Goal: Obtain resource: Download file/media

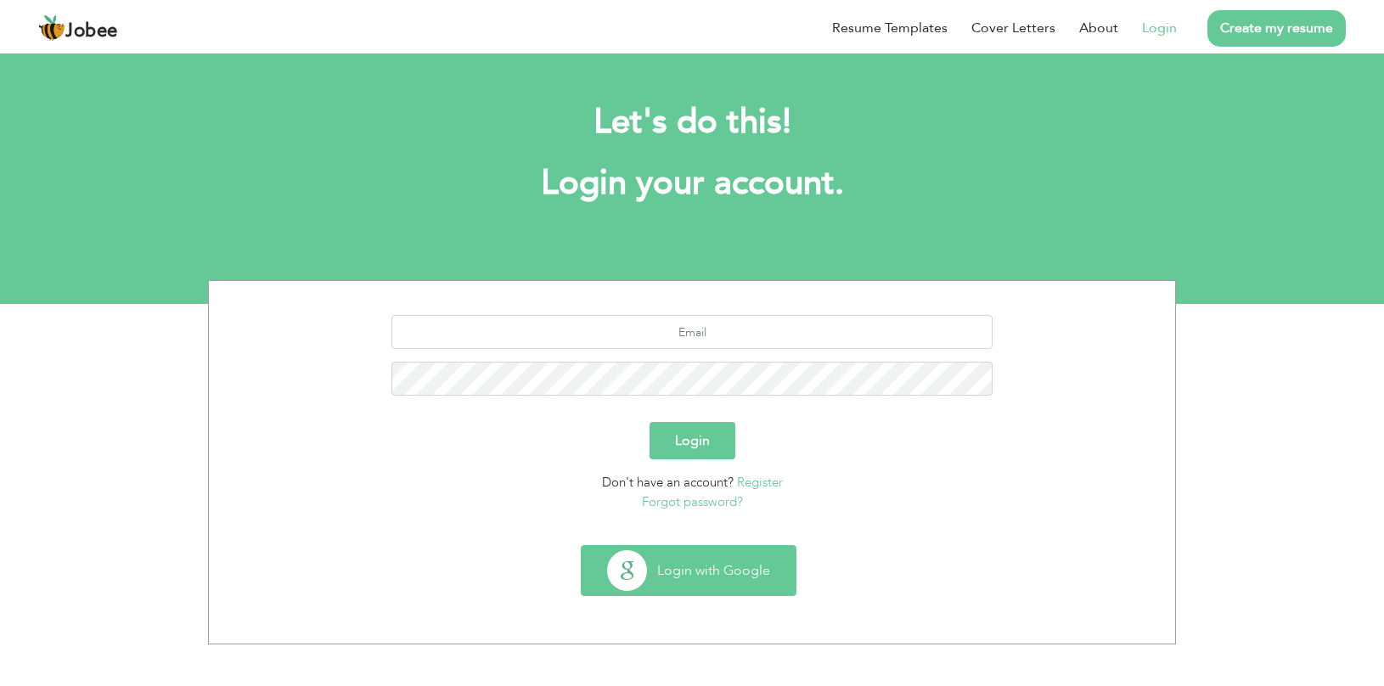
click at [706, 577] on button "Login with Google" at bounding box center [689, 570] width 214 height 49
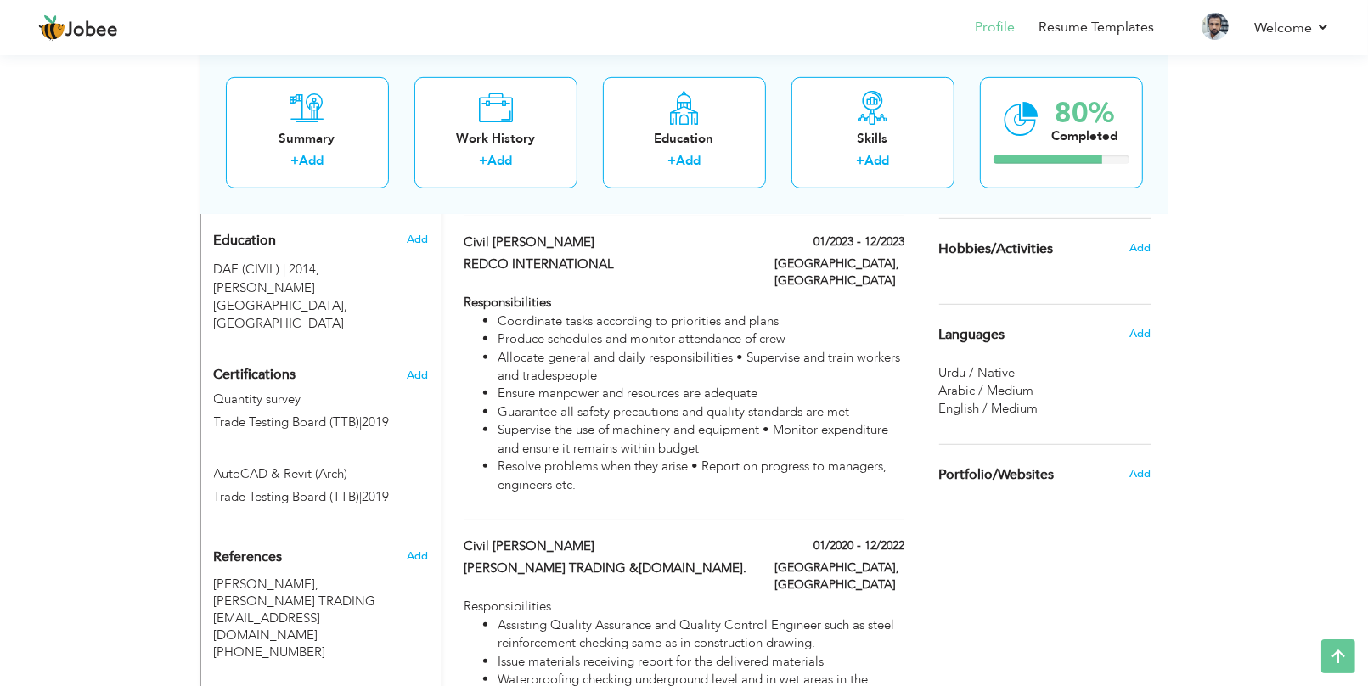
scroll to position [531, 0]
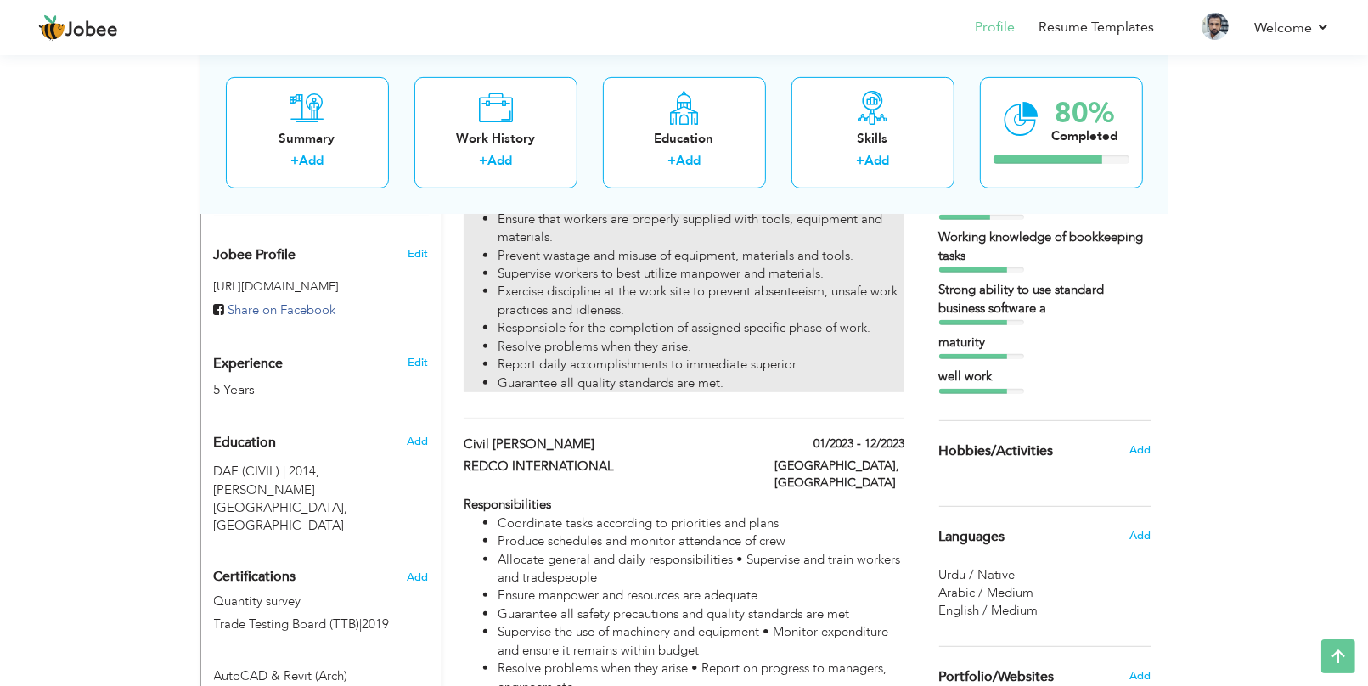
click at [672, 283] on li "Supervise workers to best utilize manpower and materials." at bounding box center [700, 274] width 406 height 18
type input "foreman(civil)"
type input "AQUA BRIDGE FRAMS COMPANY"
type input "08/2023"
type input "Saudi Arabia"
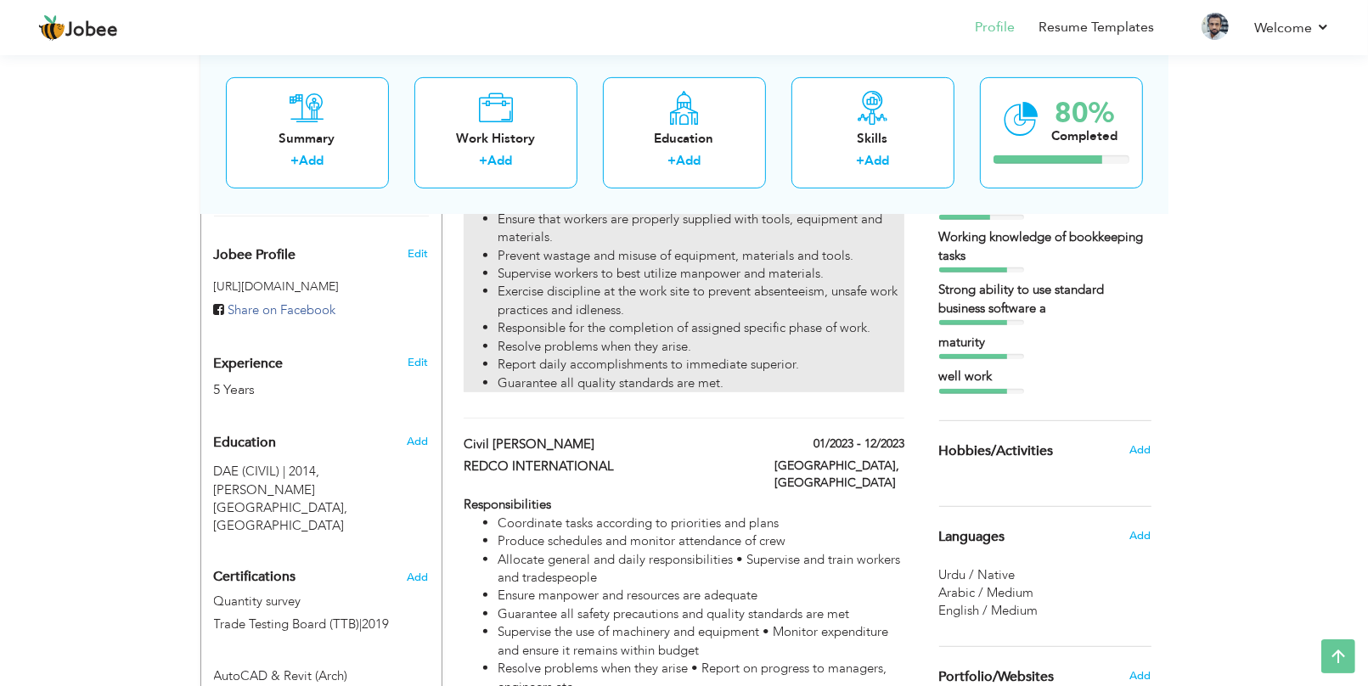
type input "riyadh"
checkbox input "true"
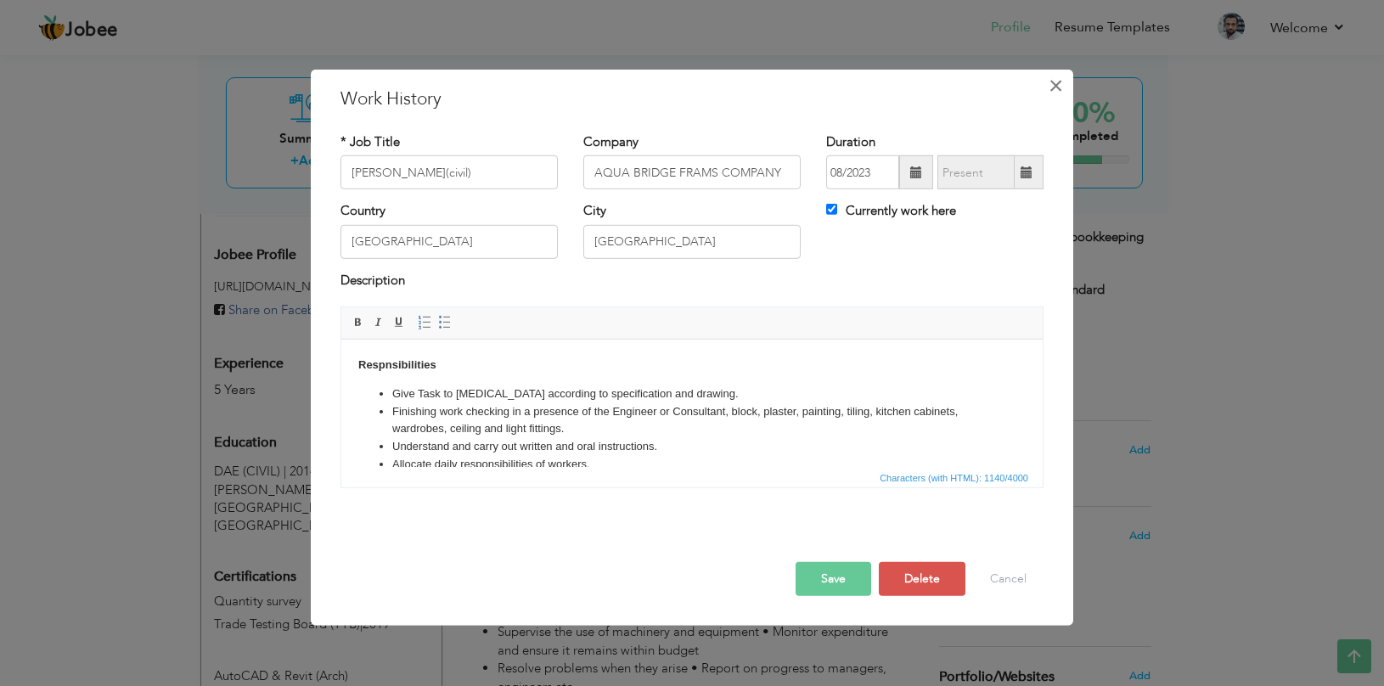
click at [1045, 83] on button "×" at bounding box center [1055, 85] width 27 height 27
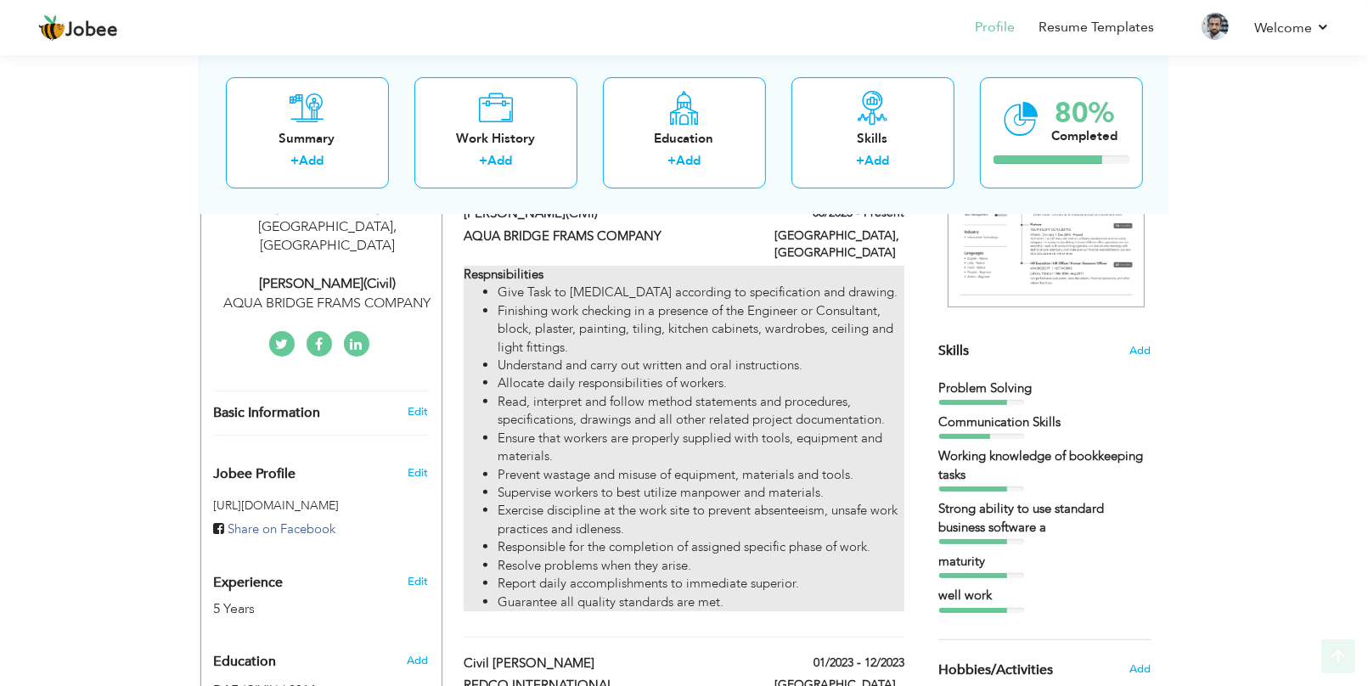
scroll to position [318, 0]
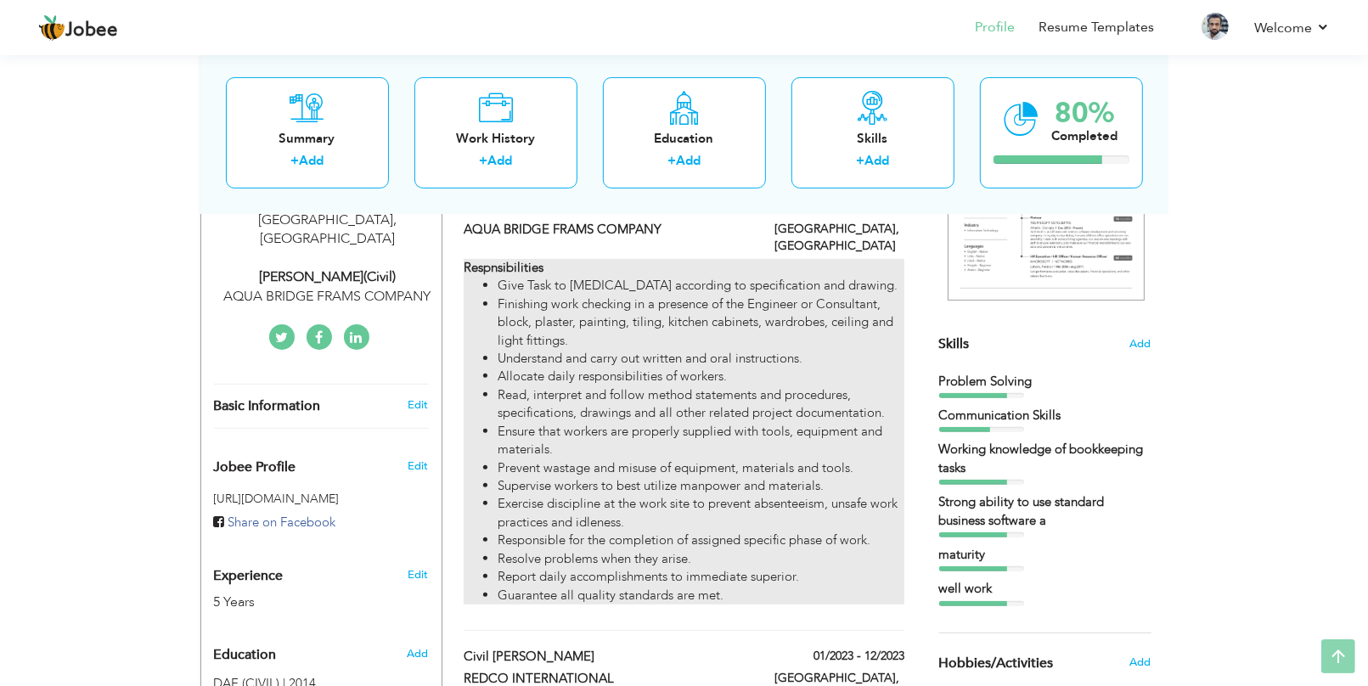
click at [622, 412] on li "Read, interpret and follow method statements and procedures, specifications, dr…" at bounding box center [700, 404] width 406 height 37
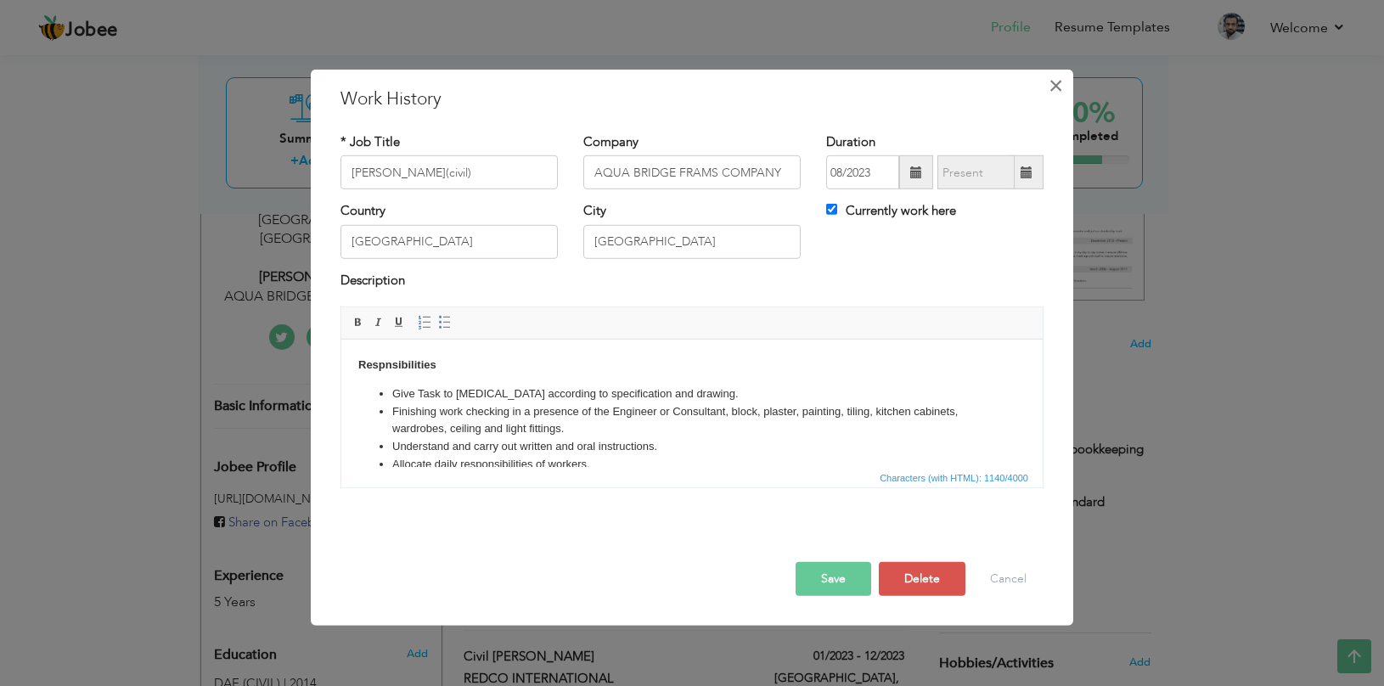
click at [1046, 87] on button "×" at bounding box center [1055, 85] width 27 height 27
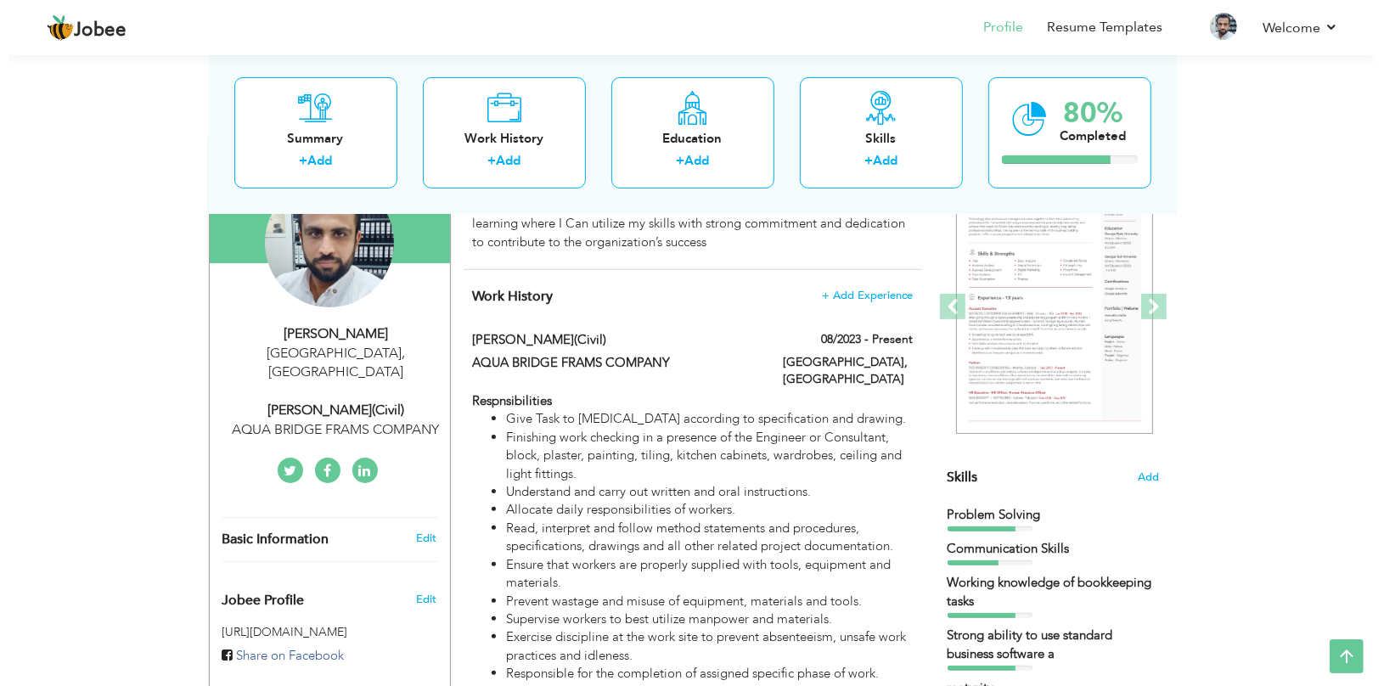
scroll to position [0, 0]
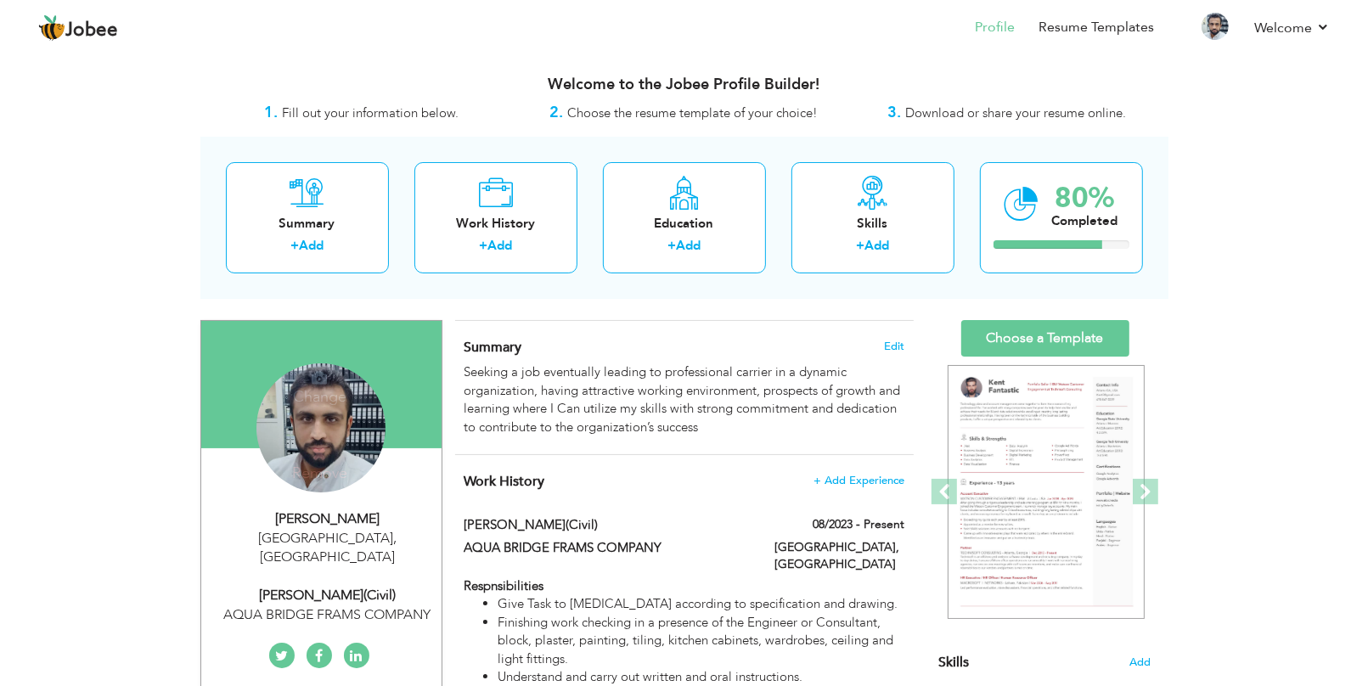
click at [334, 554] on div "MUHAMMAD TAUSIF riyadh , Pakistan foreman(civil) AQUA BRIDGE FRAMS COMPANY" at bounding box center [321, 566] width 240 height 115
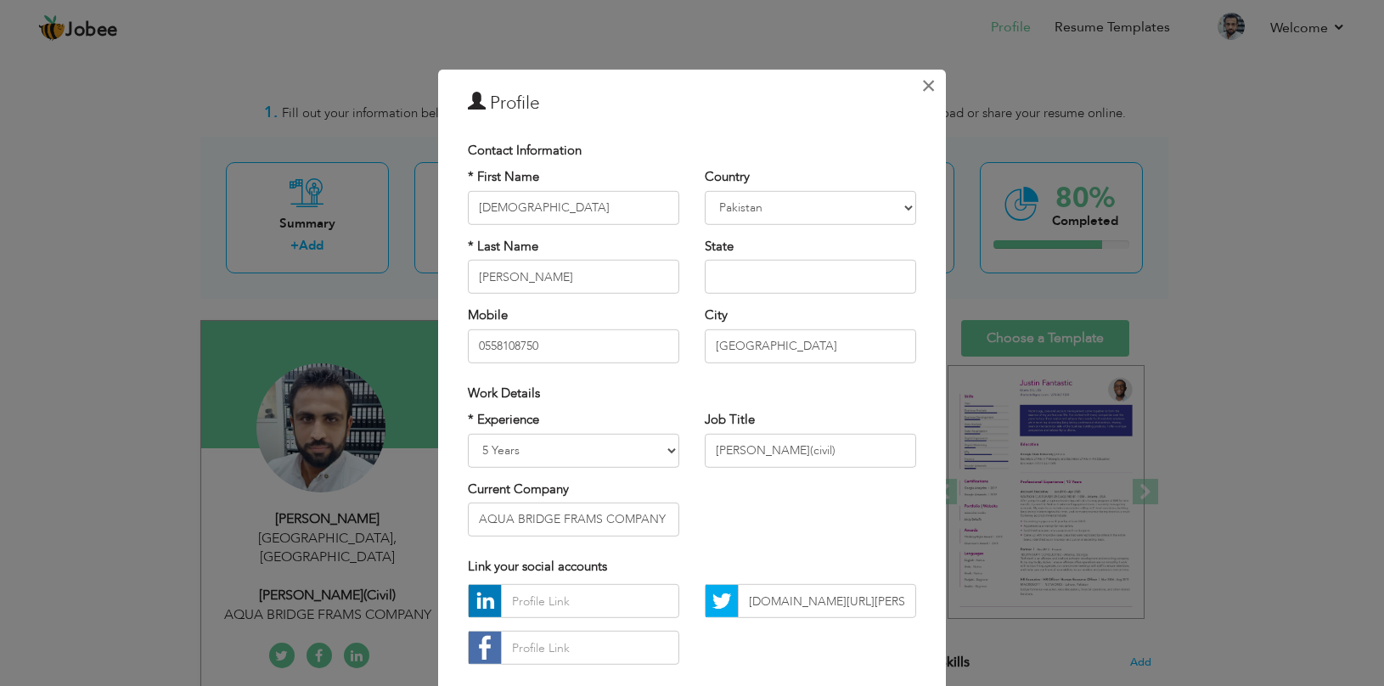
click at [914, 82] on button "×" at bounding box center [927, 85] width 27 height 27
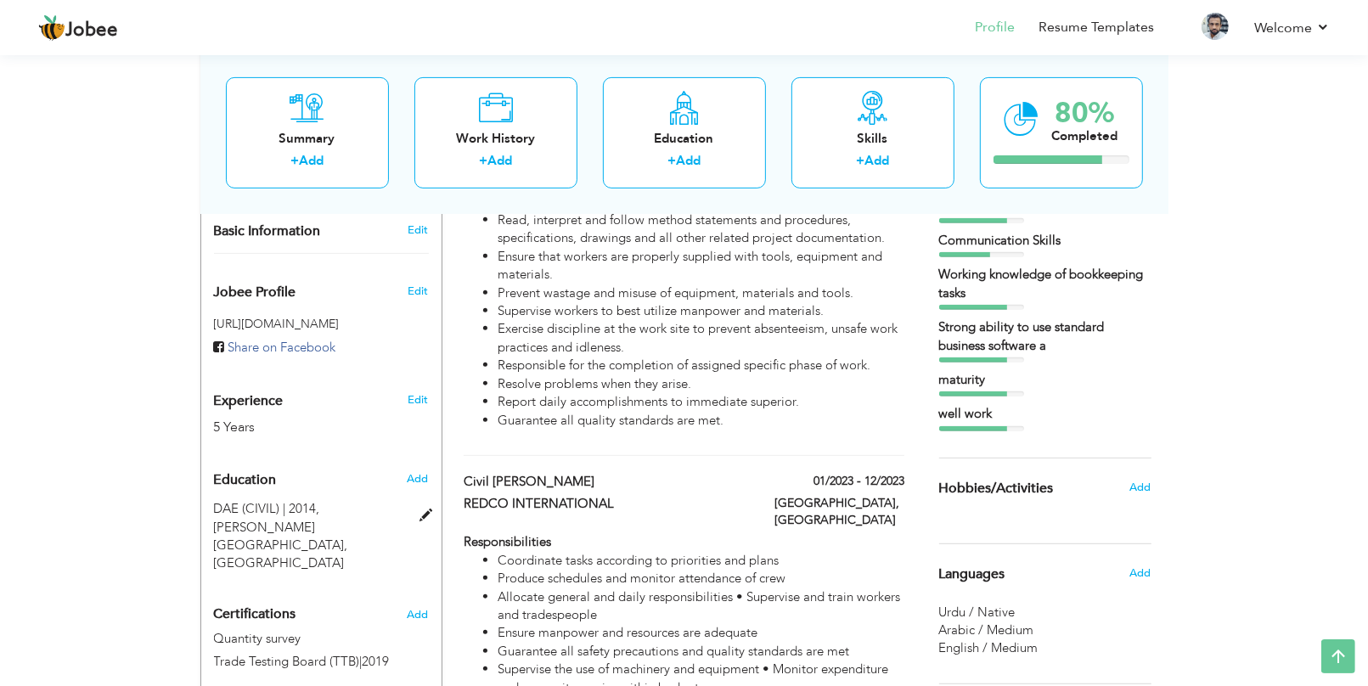
scroll to position [531, 0]
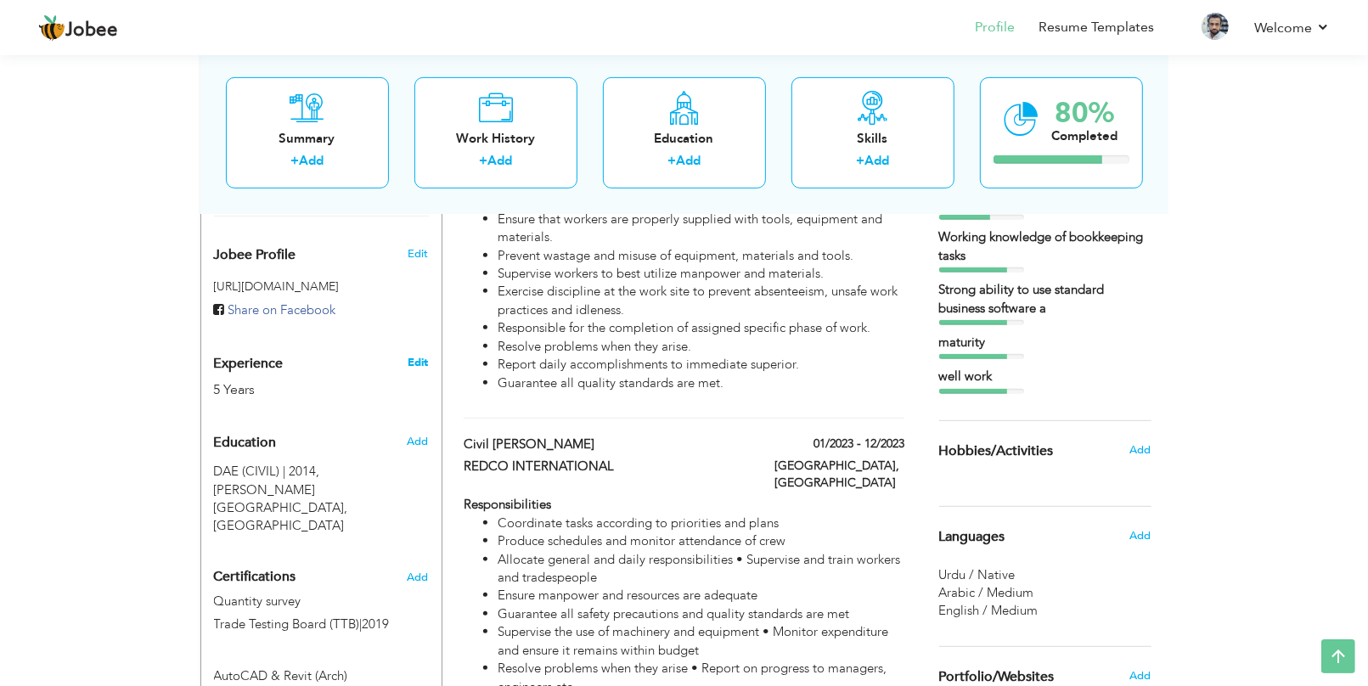
click at [416, 355] on link "Edit" at bounding box center [417, 362] width 20 height 15
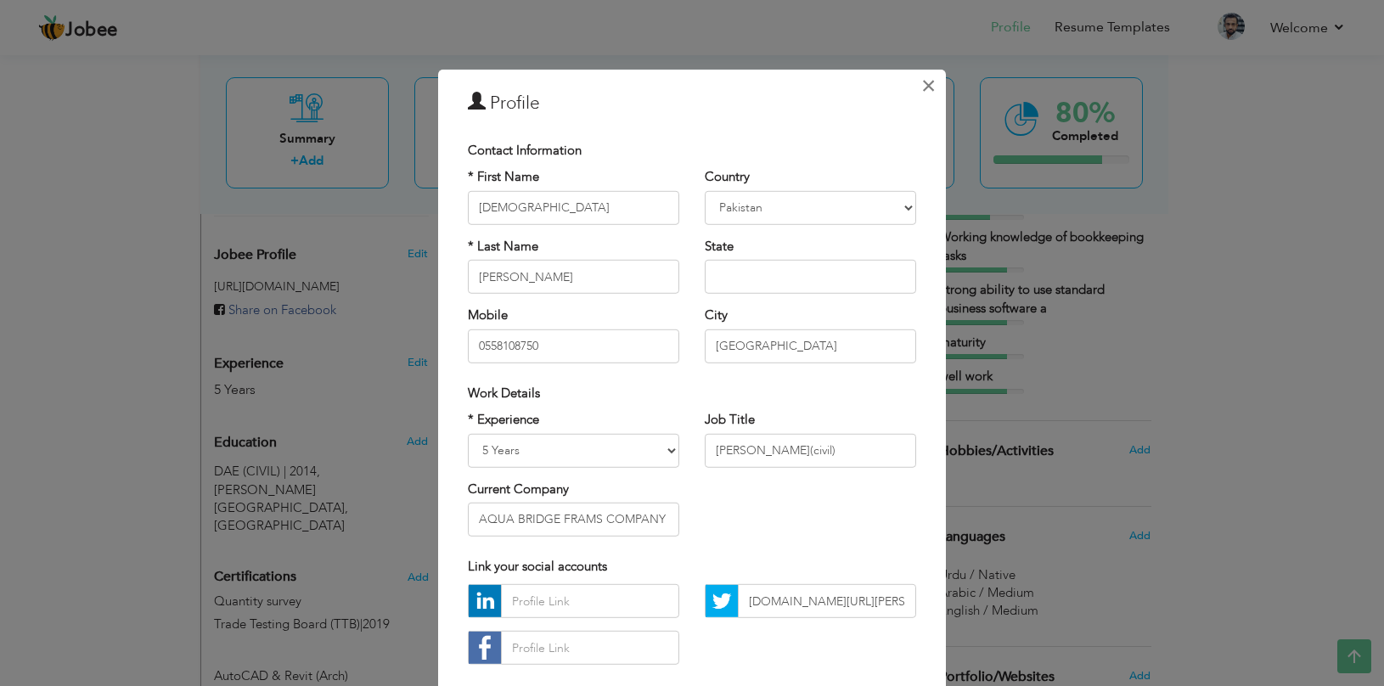
click at [921, 91] on span "×" at bounding box center [928, 85] width 14 height 31
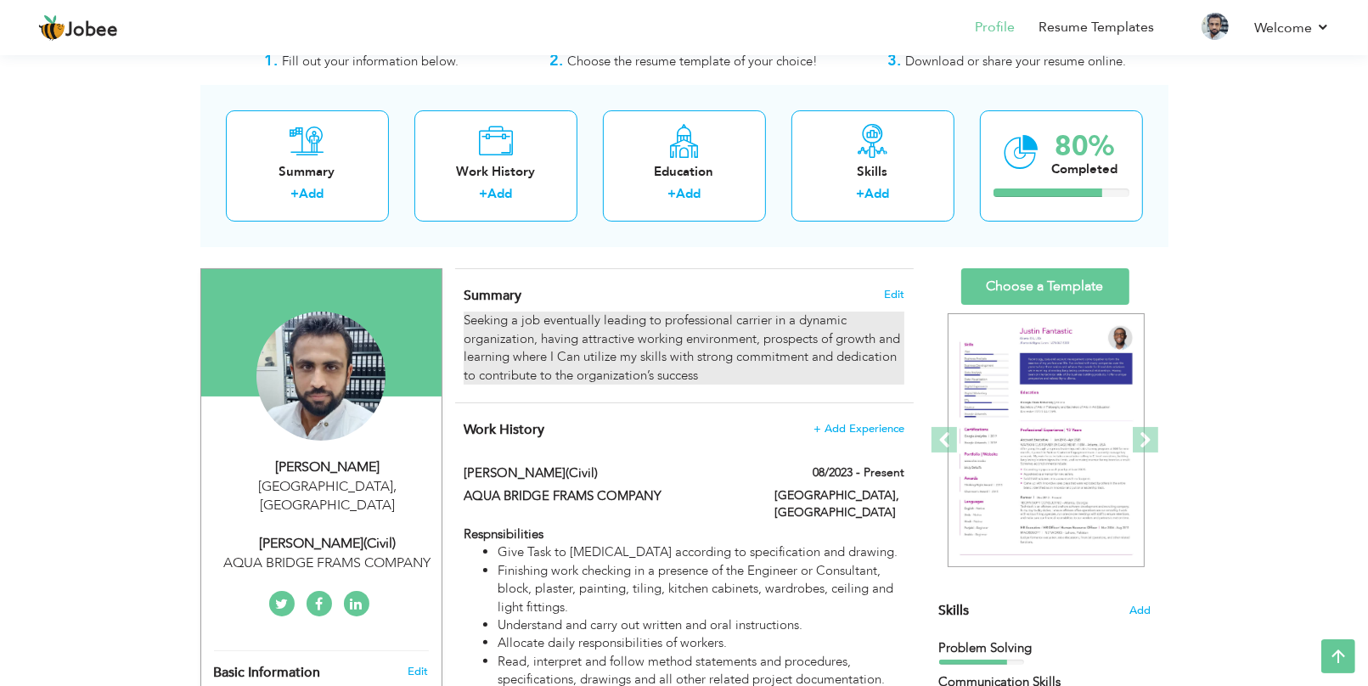
scroll to position [0, 0]
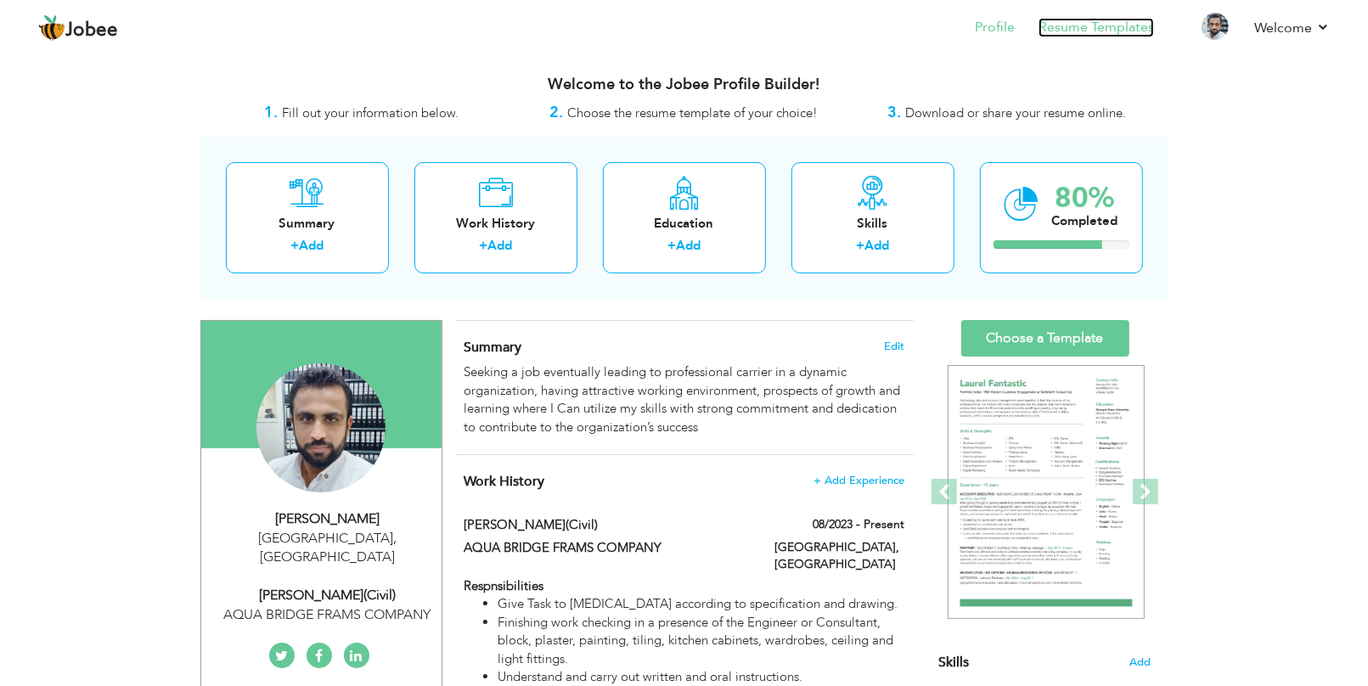
click at [1087, 30] on link "Resume Templates" at bounding box center [1095, 28] width 115 height 20
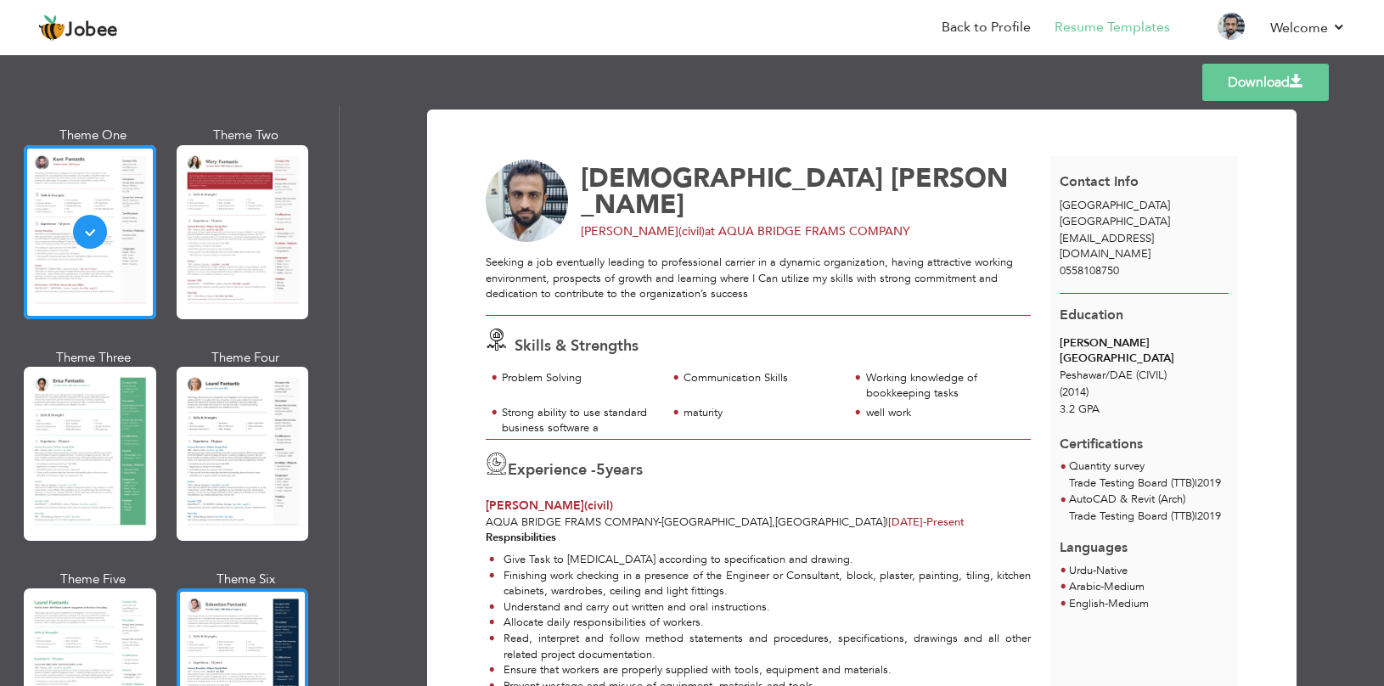
scroll to position [212, 0]
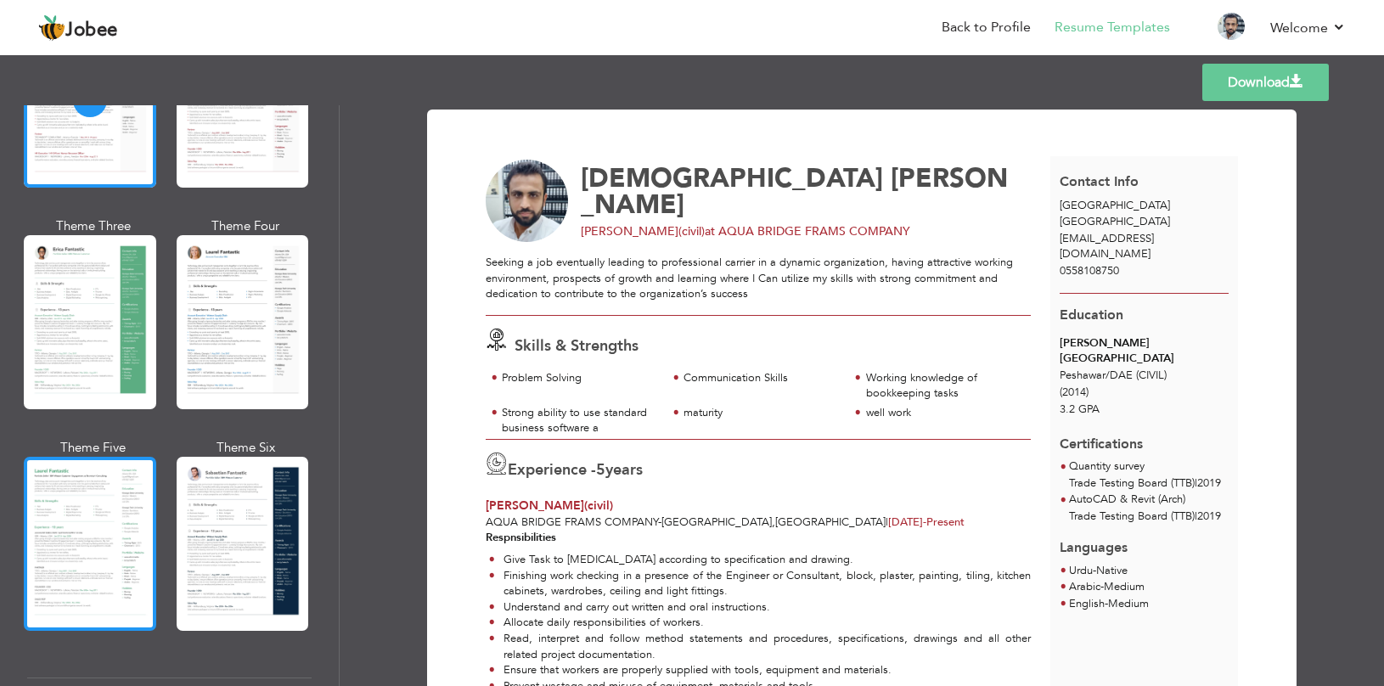
click at [110, 511] on div at bounding box center [90, 544] width 132 height 174
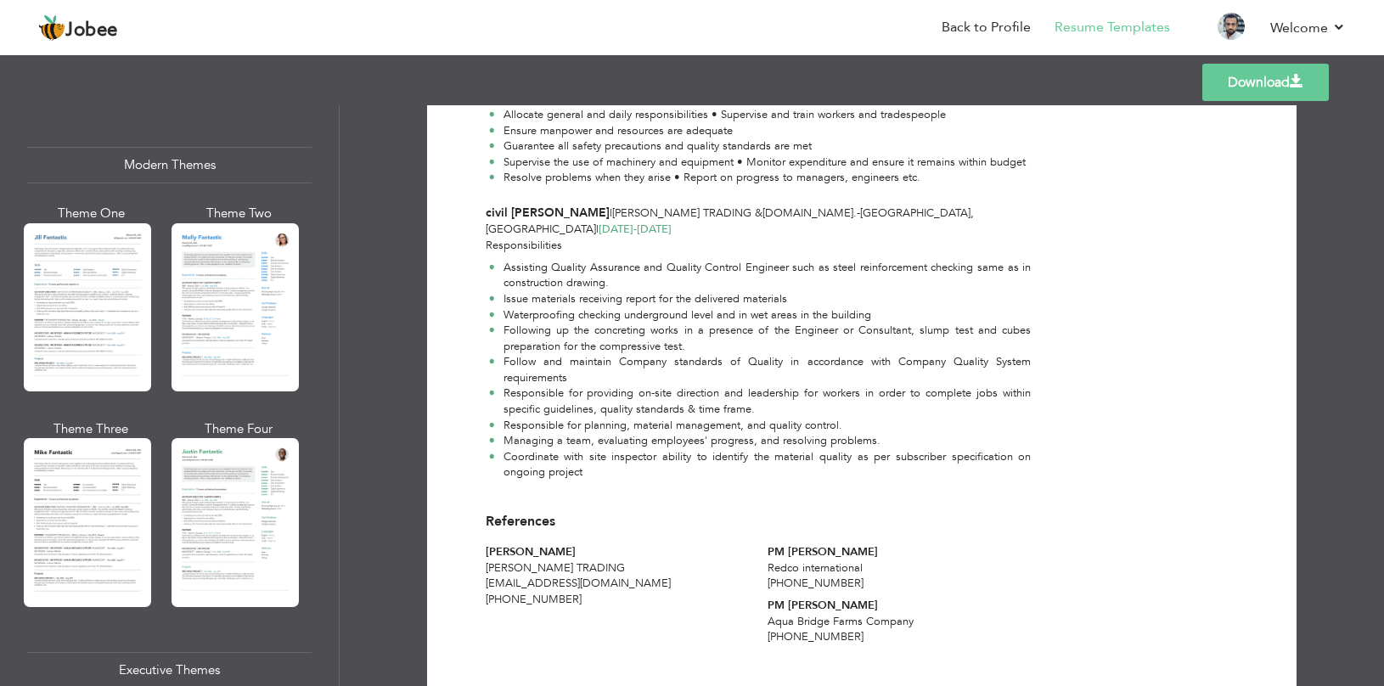
scroll to position [1380, 0]
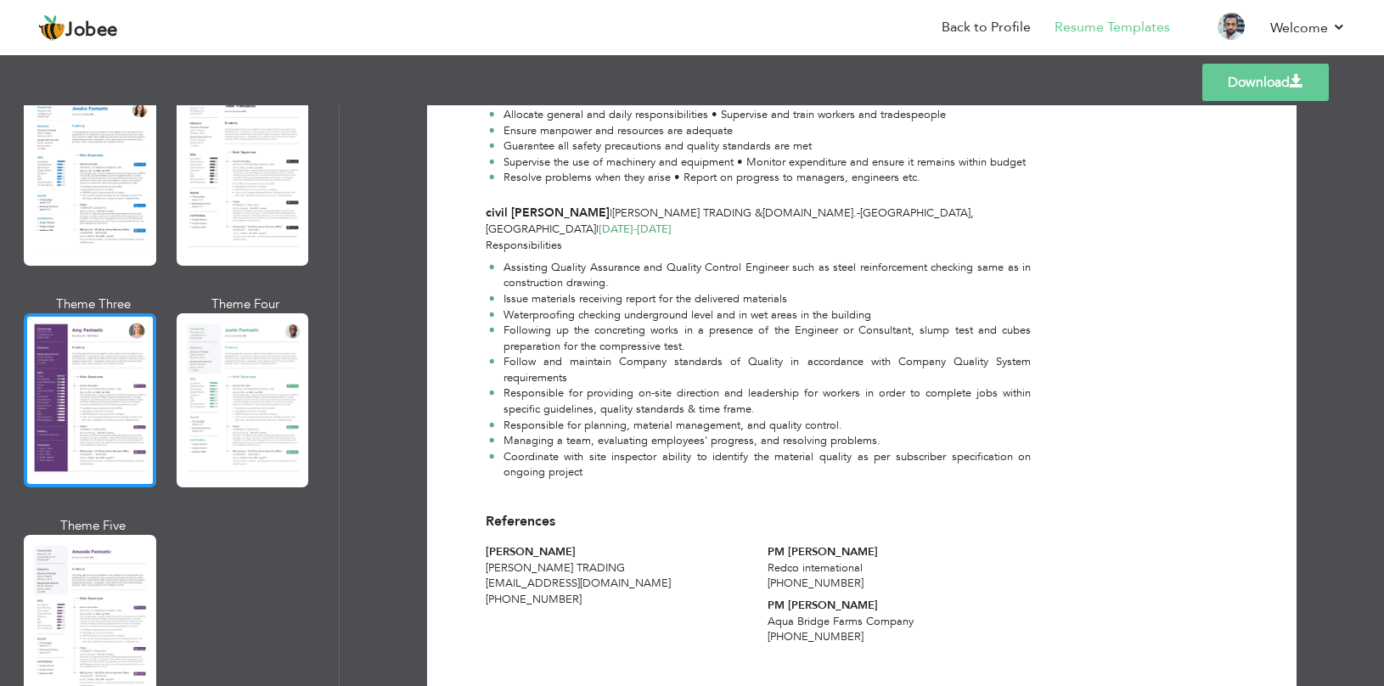
click at [37, 433] on div at bounding box center [90, 400] width 132 height 174
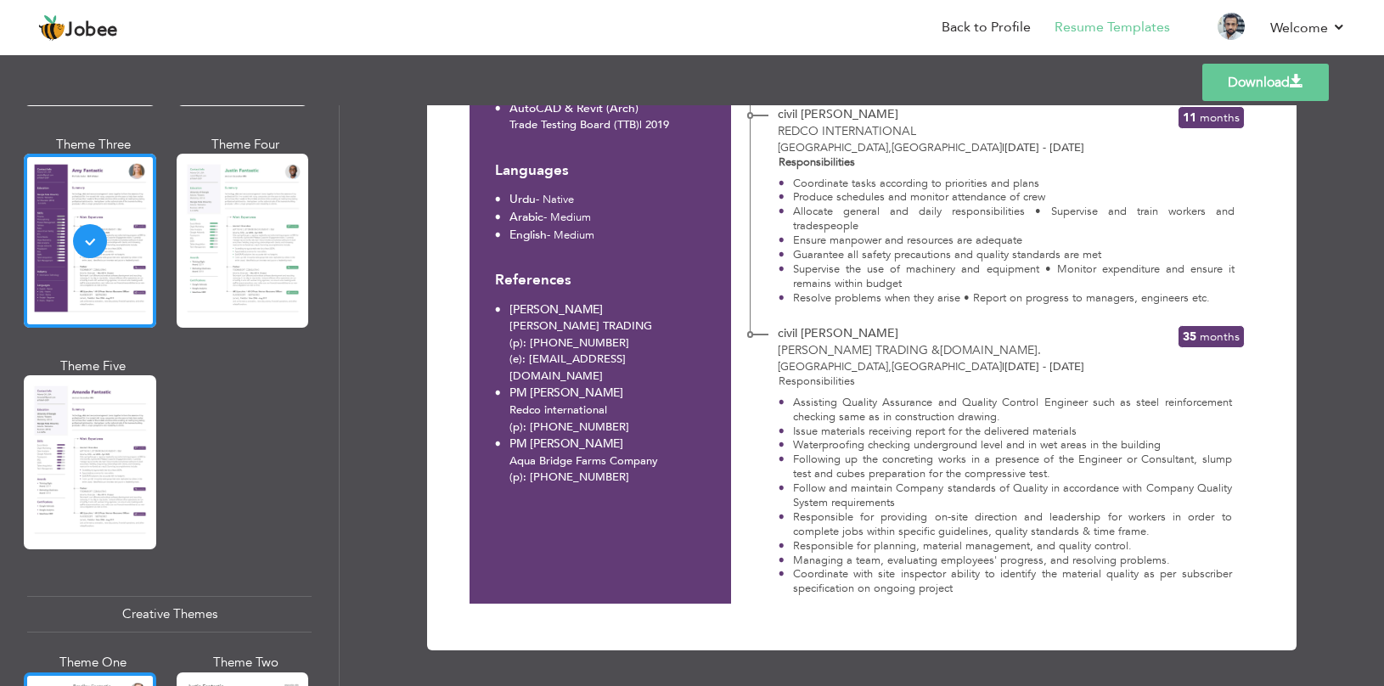
scroll to position [1804, 0]
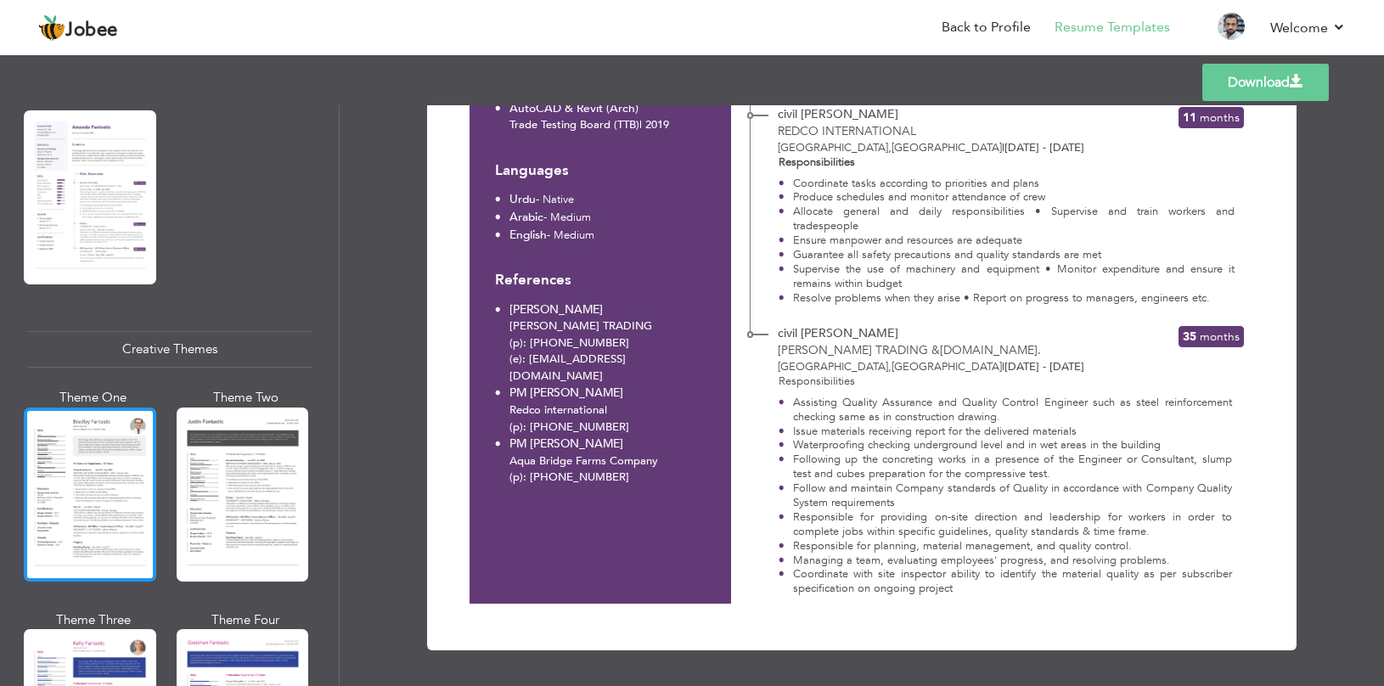
click at [72, 524] on div at bounding box center [90, 494] width 132 height 174
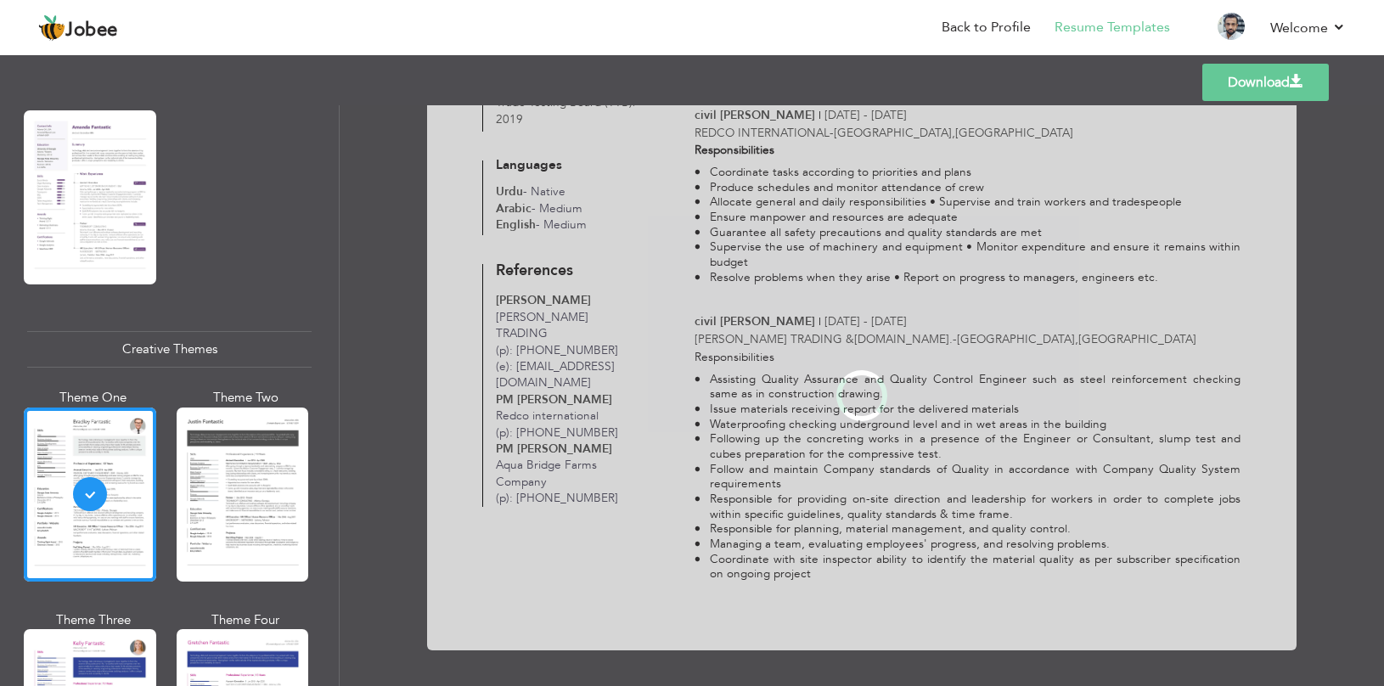
scroll to position [0, 0]
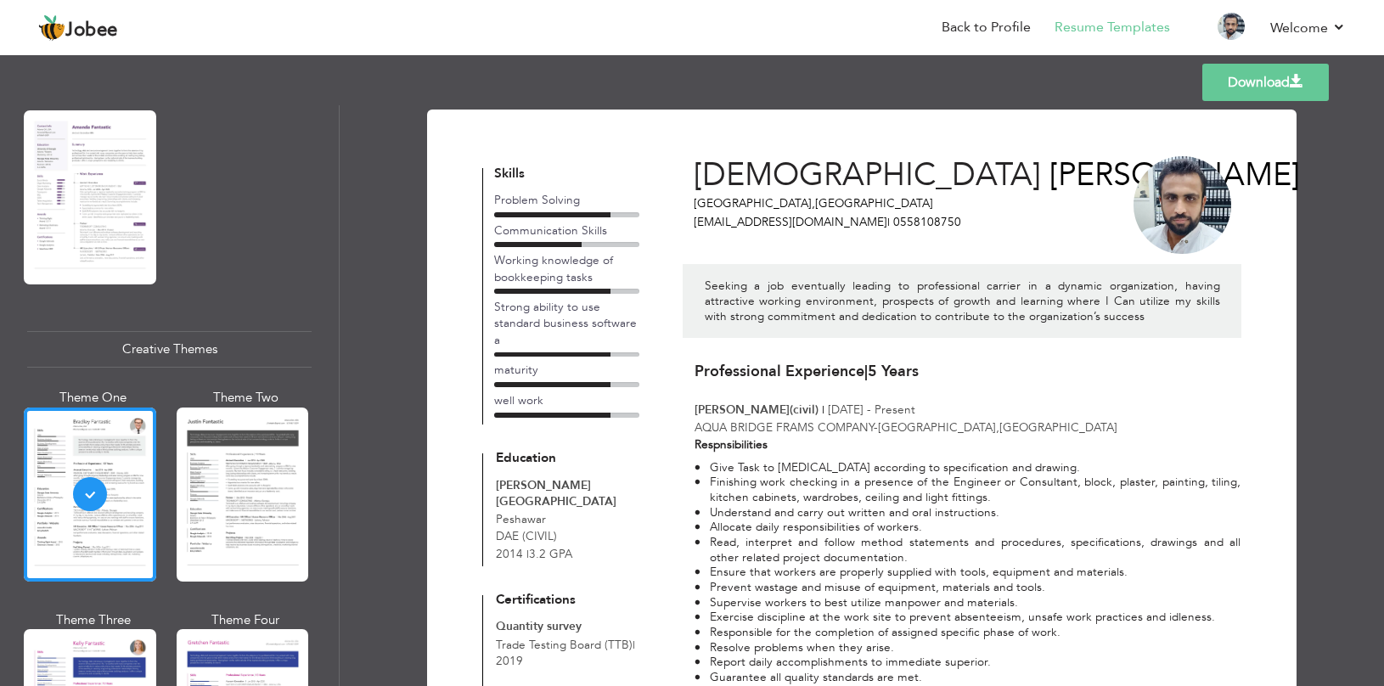
click at [1253, 93] on link "Download" at bounding box center [1265, 82] width 126 height 37
click at [1253, 69] on link "Download" at bounding box center [1265, 82] width 126 height 37
click at [778, 24] on nav "Back to Profile Resume Templates Resume Templates Cover Letters About My Resume…" at bounding box center [691, 29] width 1307 height 46
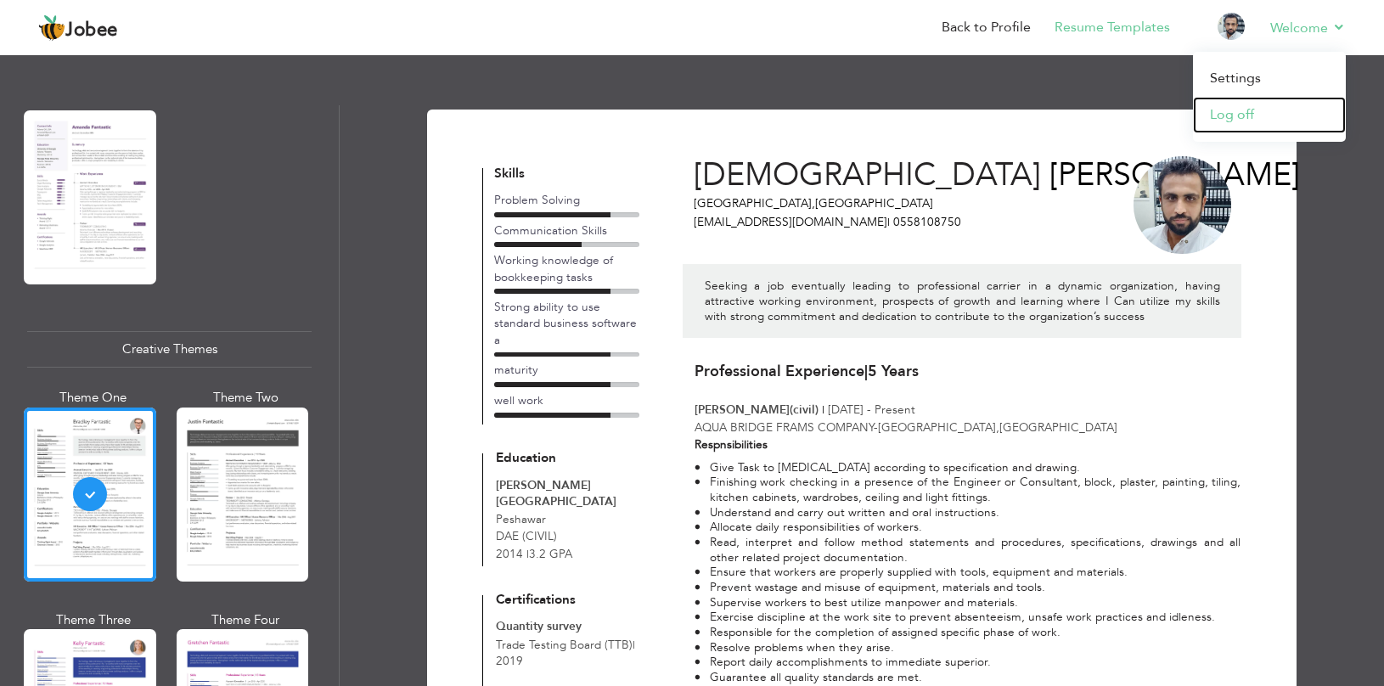
click at [1238, 121] on link "Log off" at bounding box center [1269, 115] width 153 height 37
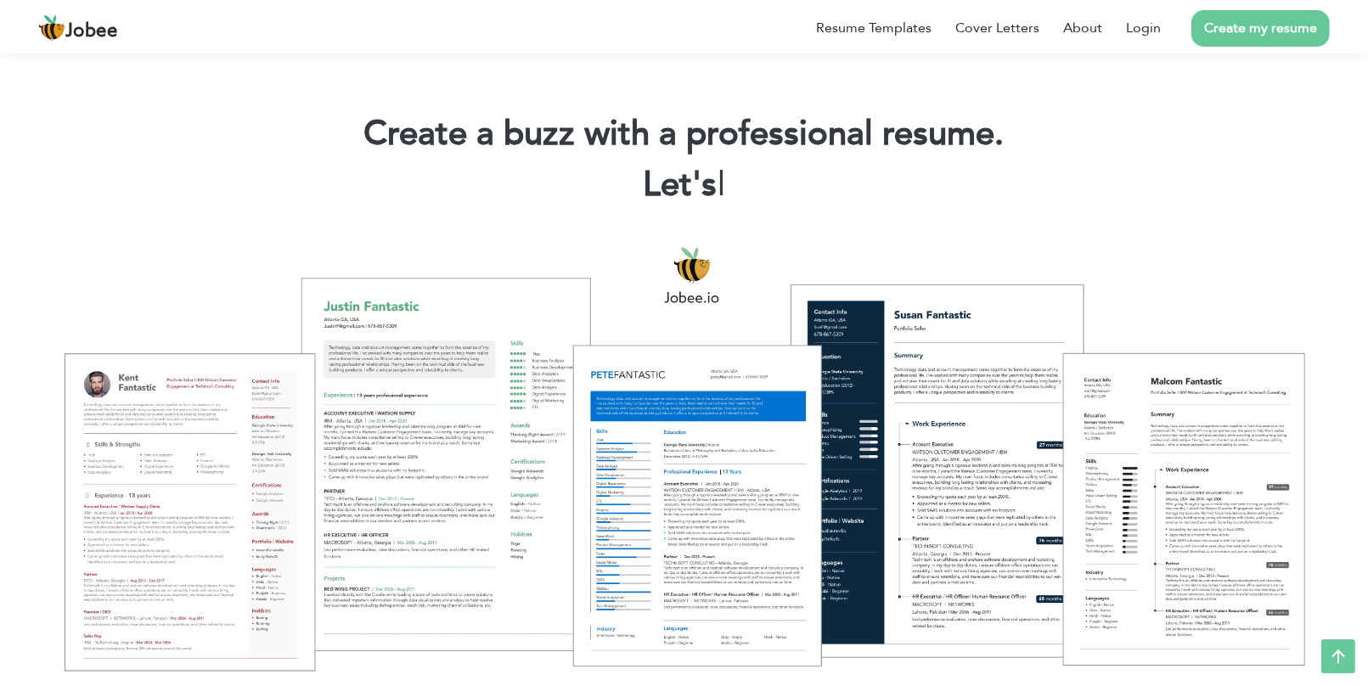
scroll to position [600, 0]
